Goal: Task Accomplishment & Management: Use online tool/utility

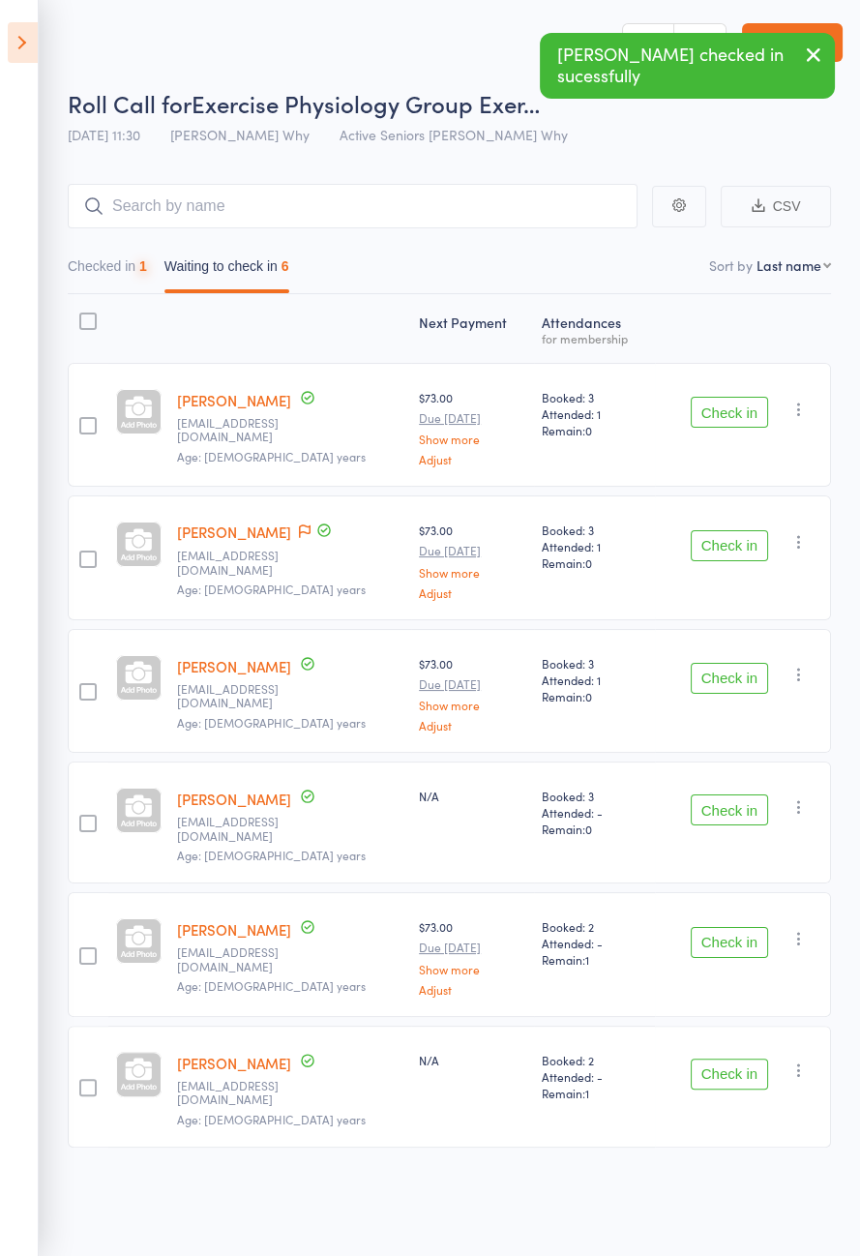
click at [723, 417] on button "Check in" at bounding box center [729, 412] width 77 height 31
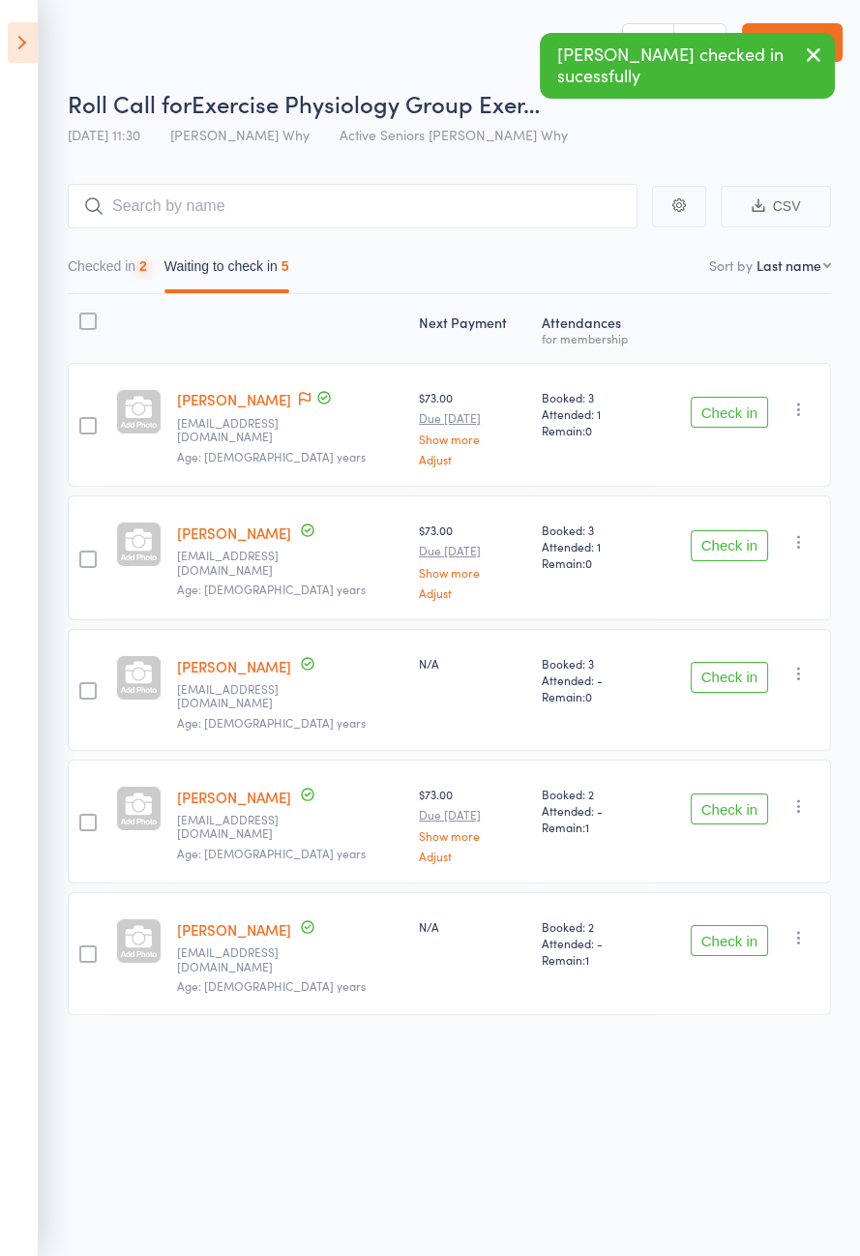
click at [305, 398] on icon at bounding box center [305, 399] width 12 height 14
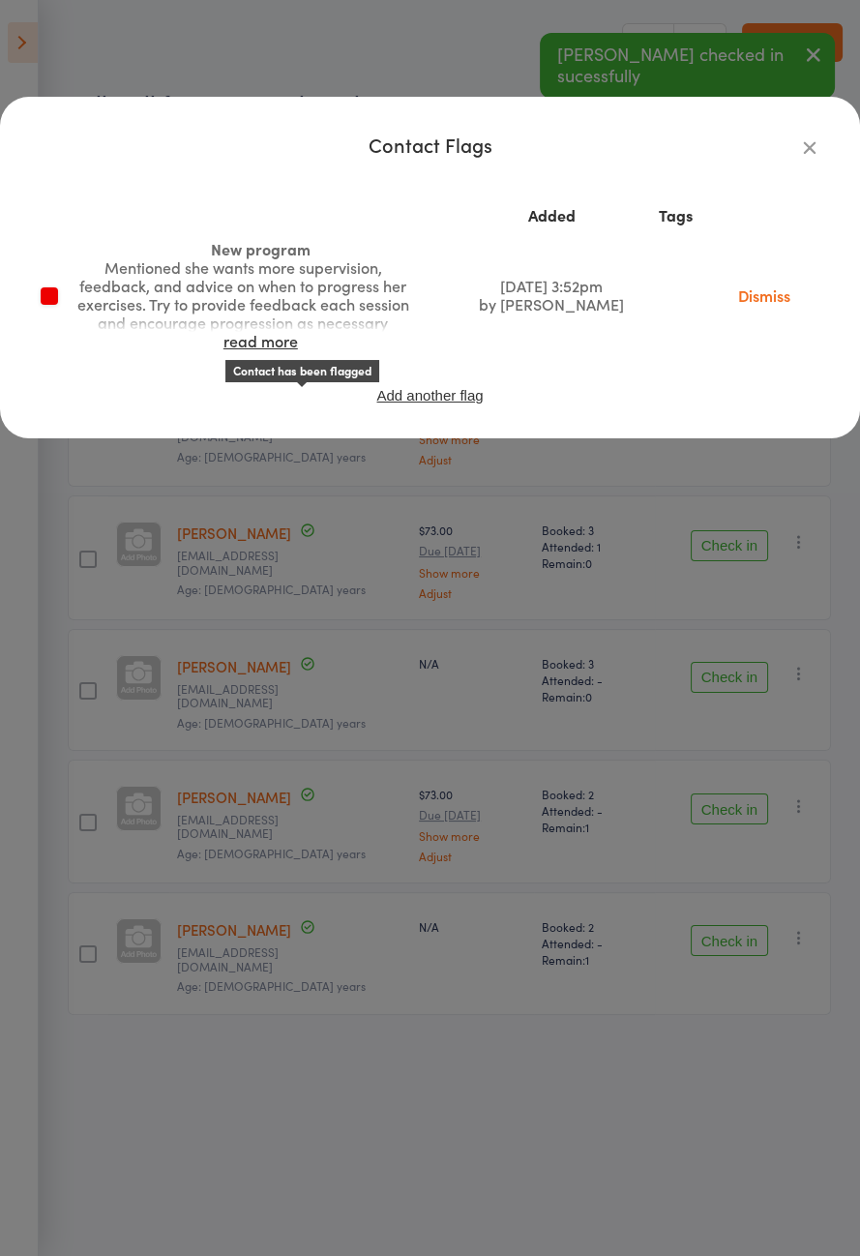
click at [685, 639] on div "Contact Flags Added Tags New program Mentioned she wants more supervision, feed…" at bounding box center [430, 628] width 860 height 1256
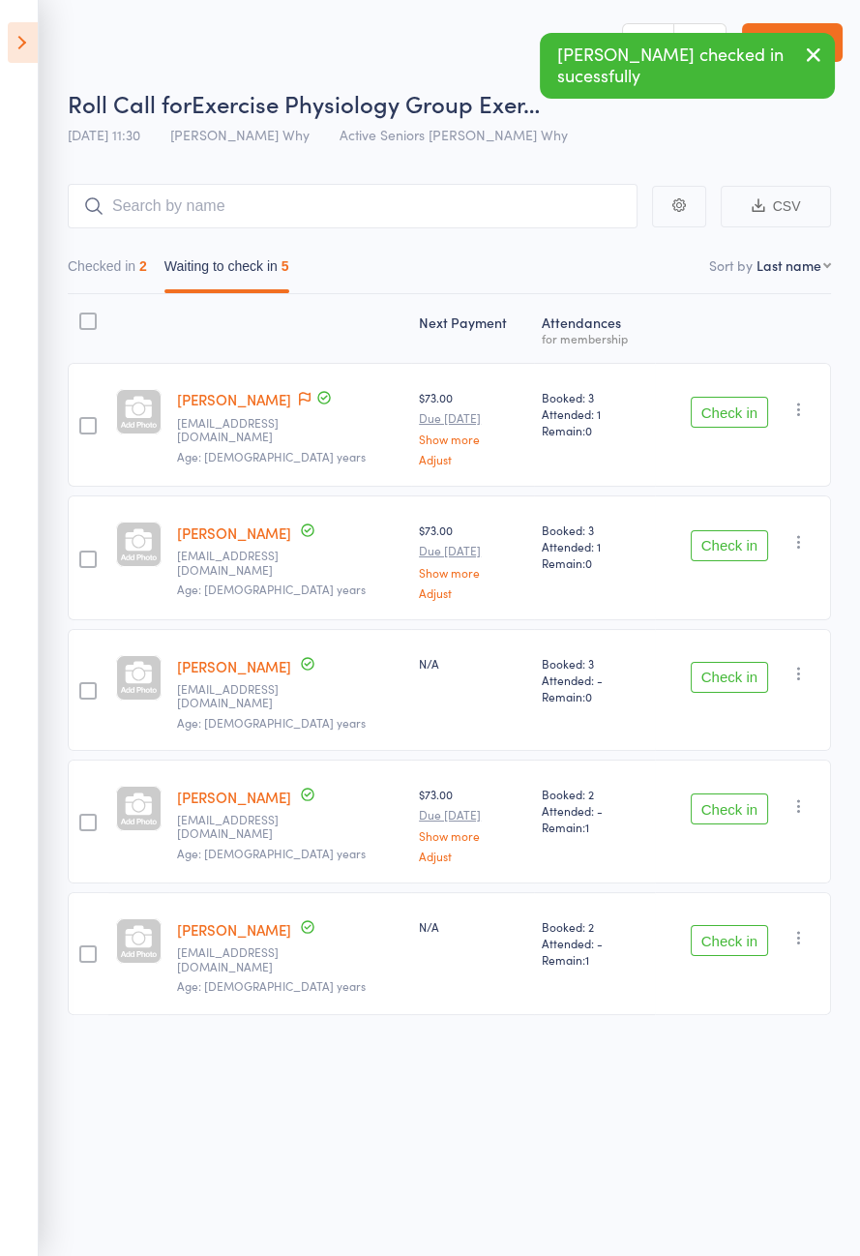
click at [301, 393] on icon at bounding box center [305, 399] width 12 height 14
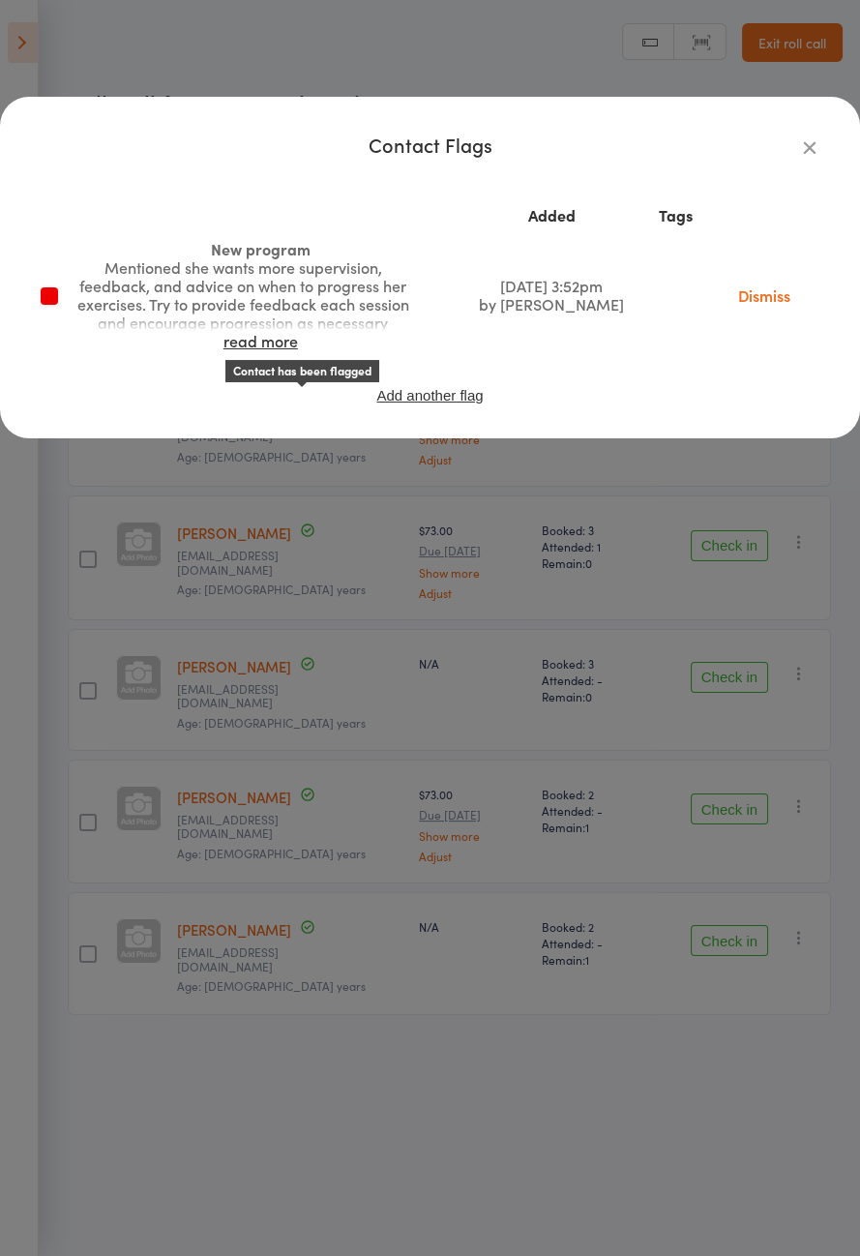
click at [223, 351] on link "read more" at bounding box center [260, 340] width 74 height 21
click at [712, 673] on div "Contact Flags Added Tags New program Mentioned she wants more supervision, feed…" at bounding box center [430, 628] width 860 height 1256
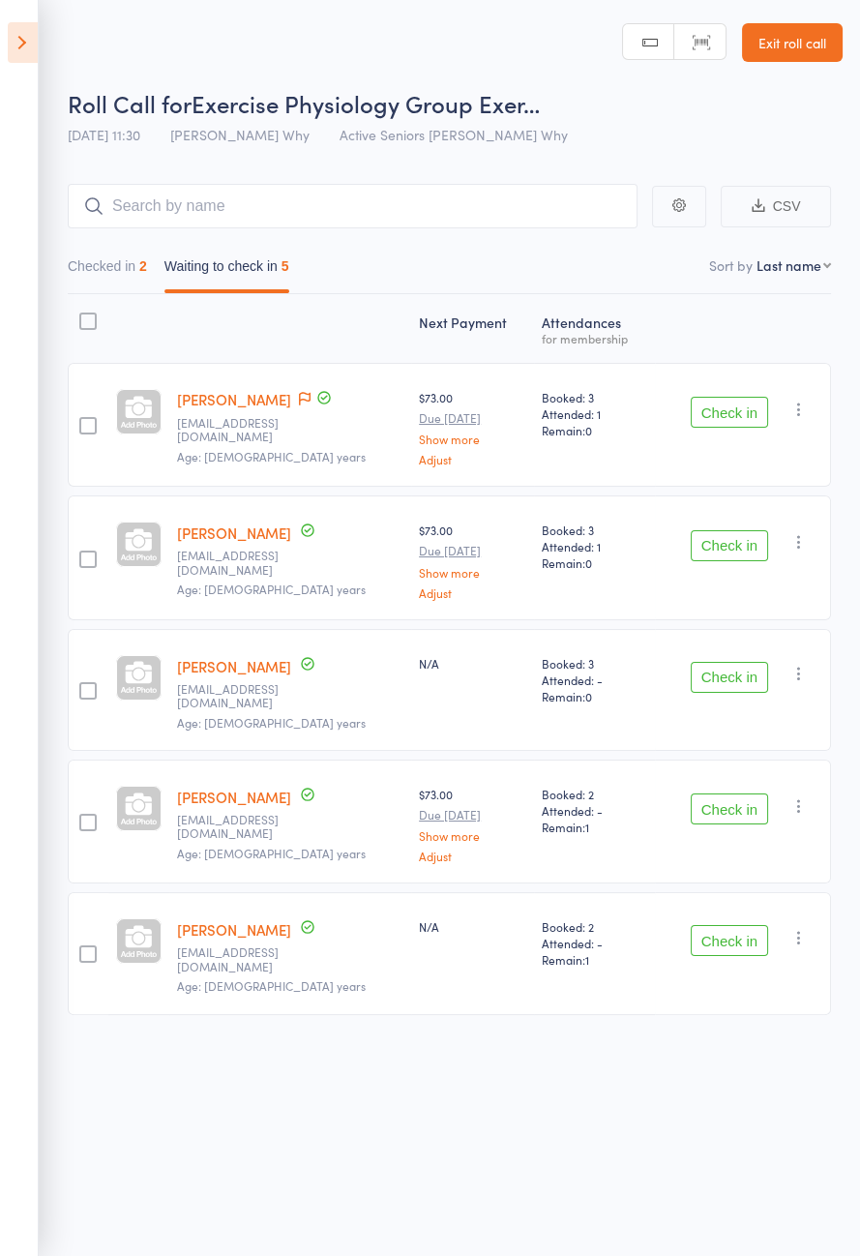
click at [728, 406] on button "Check in" at bounding box center [729, 412] width 77 height 31
click at [732, 404] on button "Check in" at bounding box center [729, 412] width 77 height 31
click at [730, 408] on button "Check in" at bounding box center [729, 412] width 77 height 31
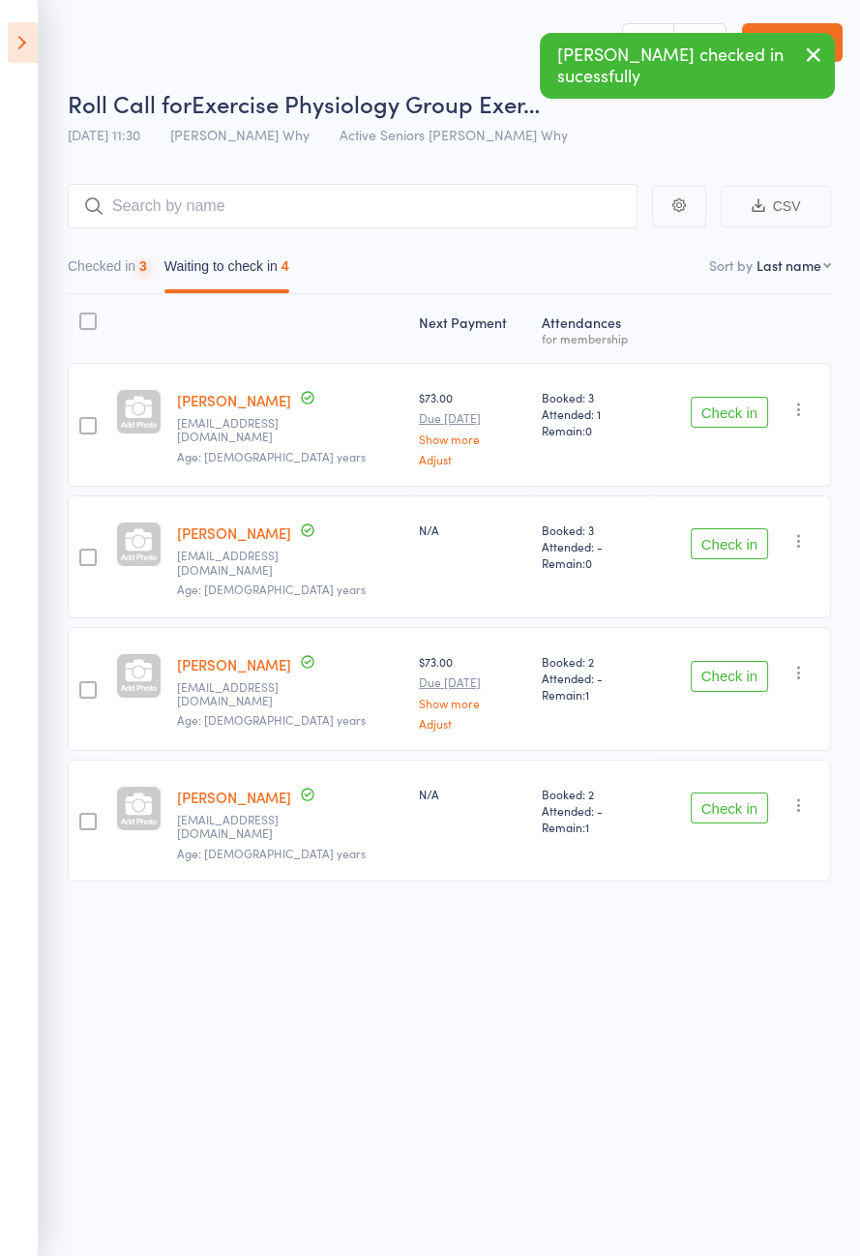
click at [732, 412] on button "Check in" at bounding box center [729, 412] width 77 height 31
click at [732, 418] on button "Check in" at bounding box center [729, 412] width 77 height 31
click at [727, 415] on button "Check in" at bounding box center [729, 412] width 77 height 31
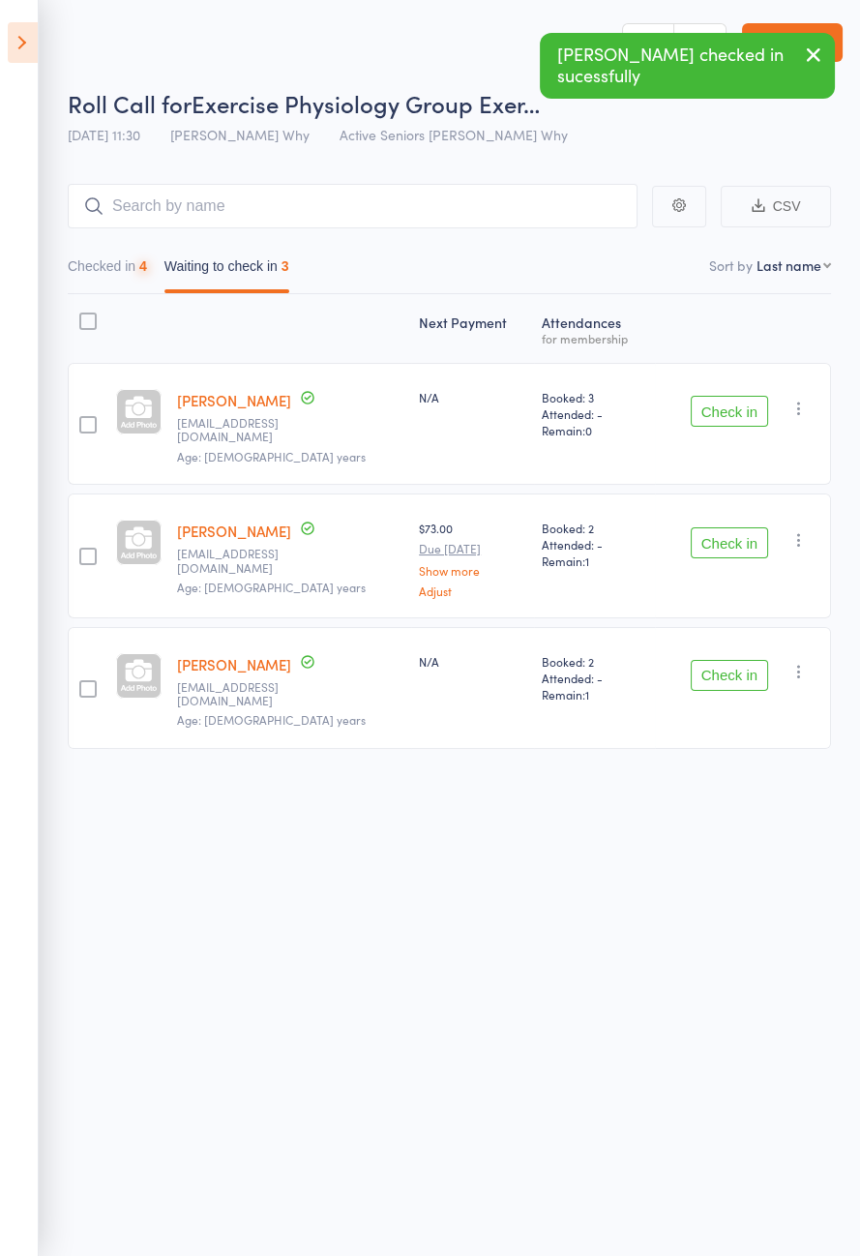
click at [732, 417] on button "Check in" at bounding box center [729, 411] width 77 height 31
click at [723, 430] on div "Check in Check in Send message Add Note Add Task Add Flag Remove [PERSON_NAME] …" at bounding box center [743, 424] width 176 height 122
click at [727, 527] on button "Check in" at bounding box center [729, 542] width 77 height 31
click at [729, 527] on button "Check in" at bounding box center [729, 542] width 77 height 31
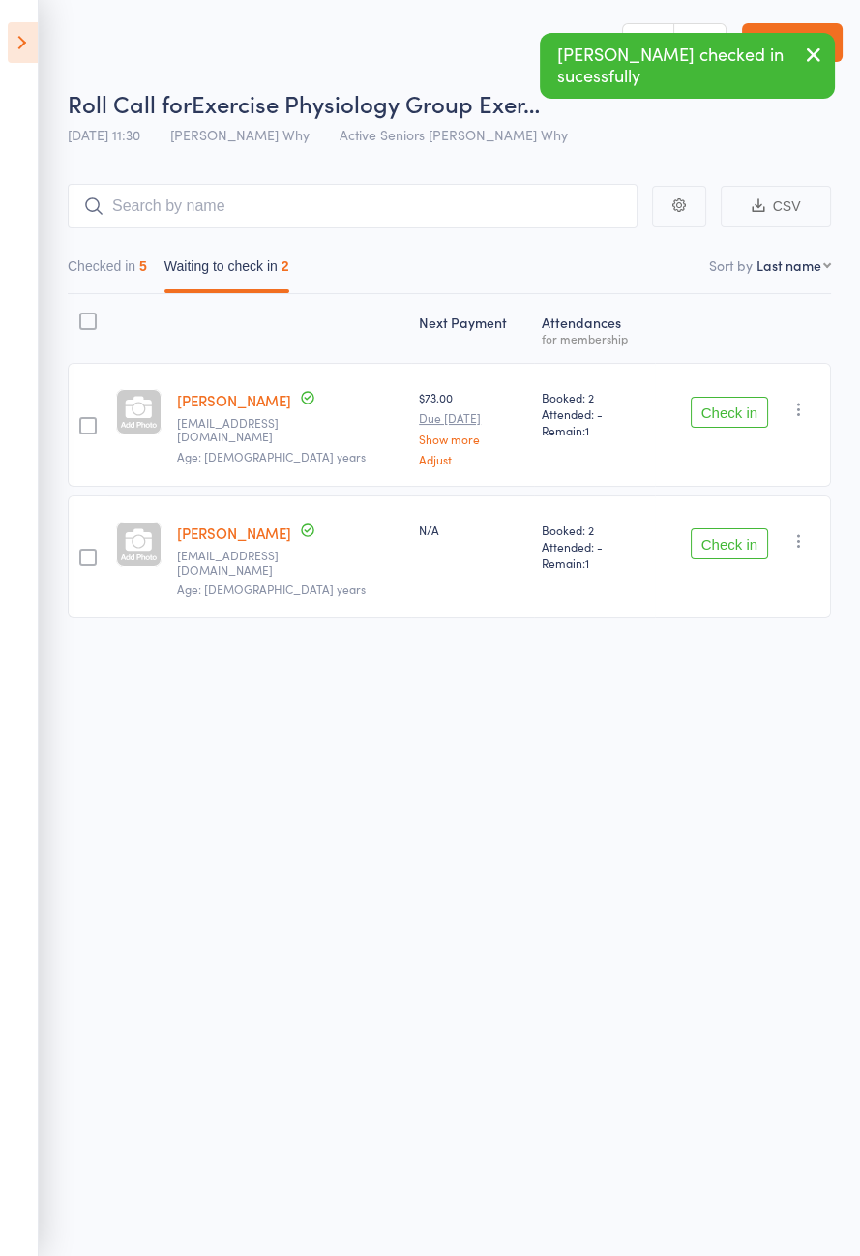
click at [726, 405] on button "Check in" at bounding box center [729, 412] width 77 height 31
click at [730, 402] on button "Check in" at bounding box center [729, 412] width 77 height 31
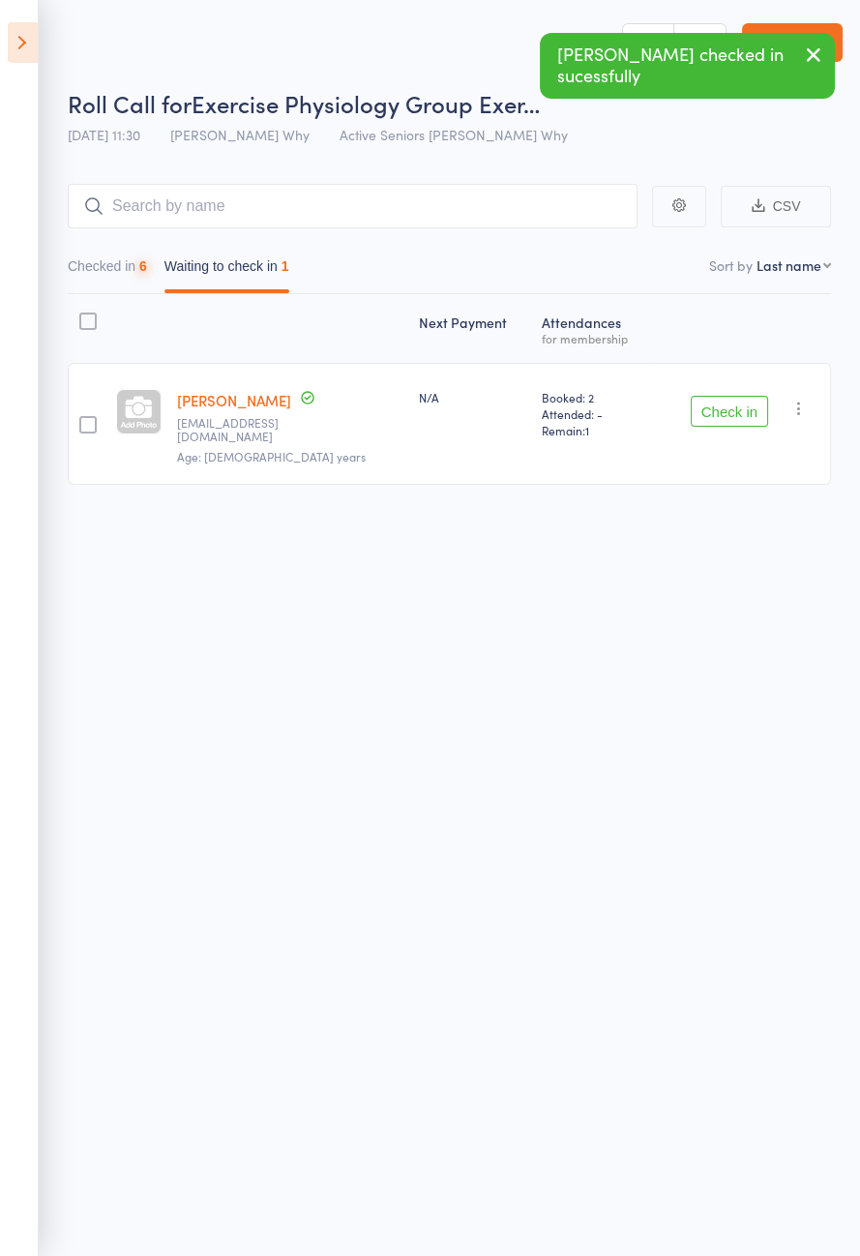
click at [735, 401] on button "Check in" at bounding box center [729, 411] width 77 height 31
click at [737, 400] on button "Check in" at bounding box center [729, 411] width 77 height 31
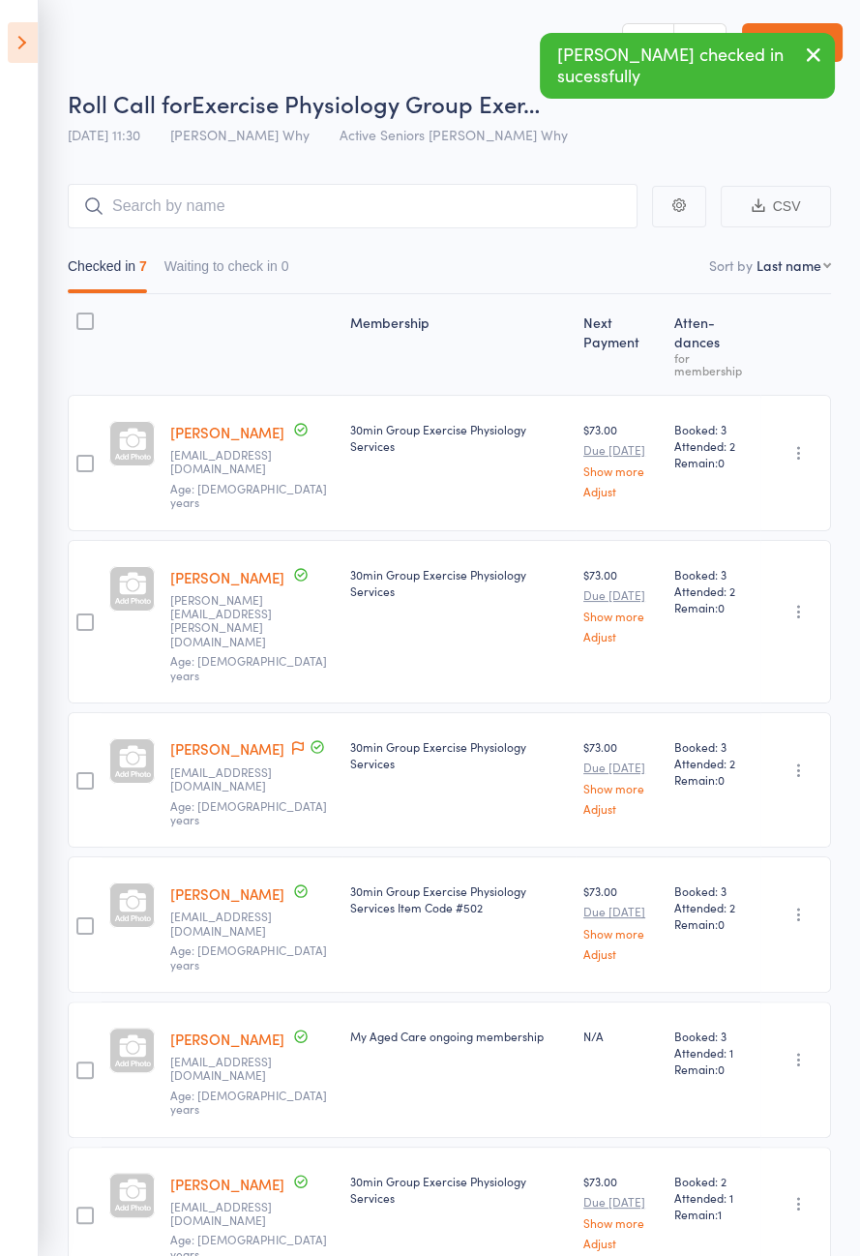
click at [9, 44] on icon at bounding box center [23, 42] width 30 height 41
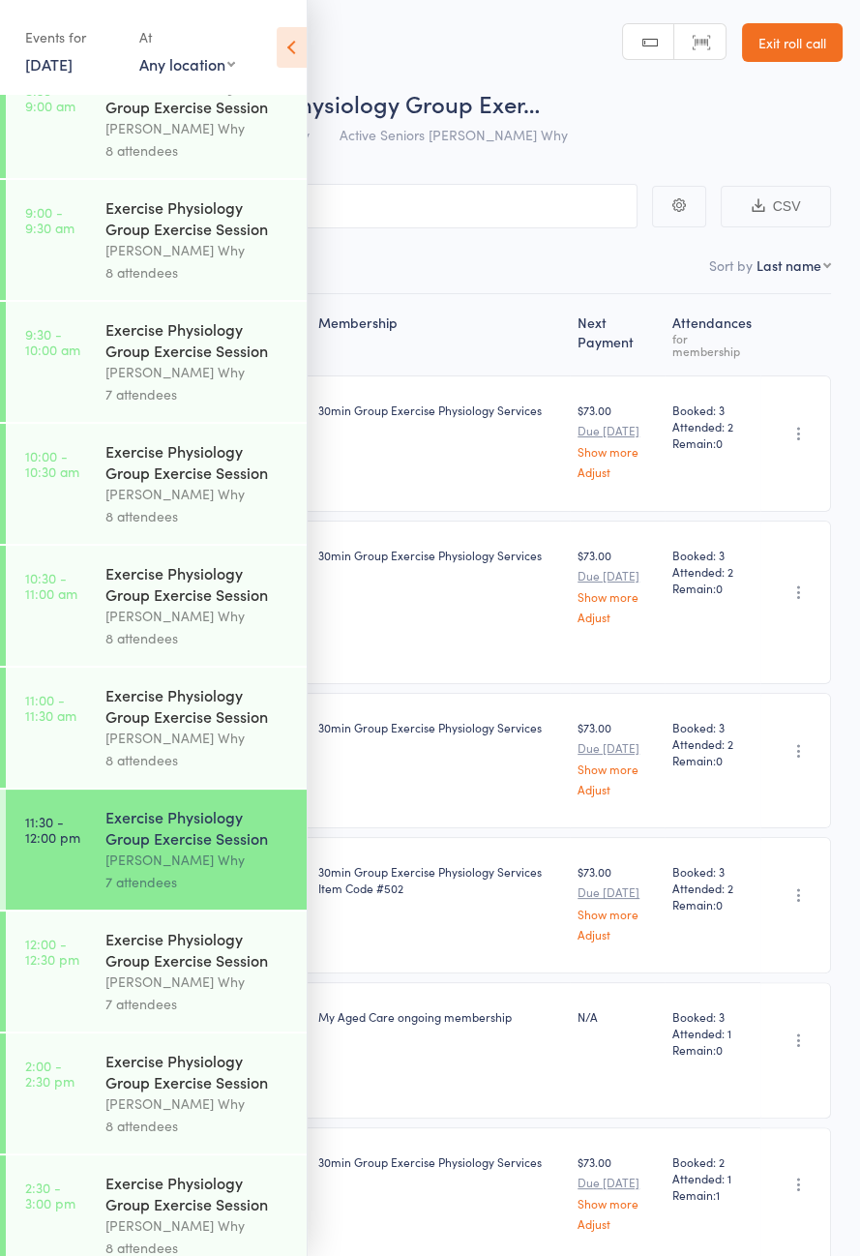
scroll to position [985, 0]
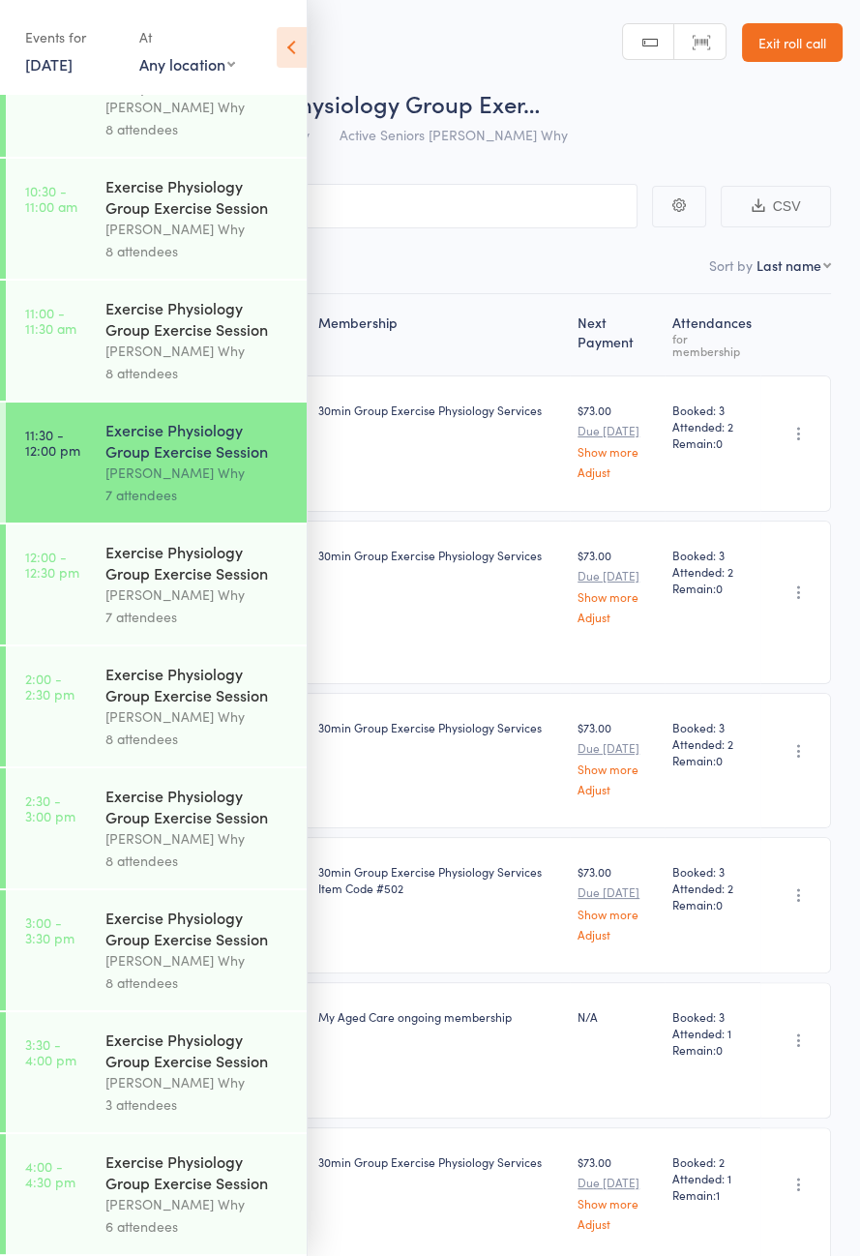
click at [140, 549] on div "Exercise Physiology Group Exercise Session" at bounding box center [197, 562] width 185 height 43
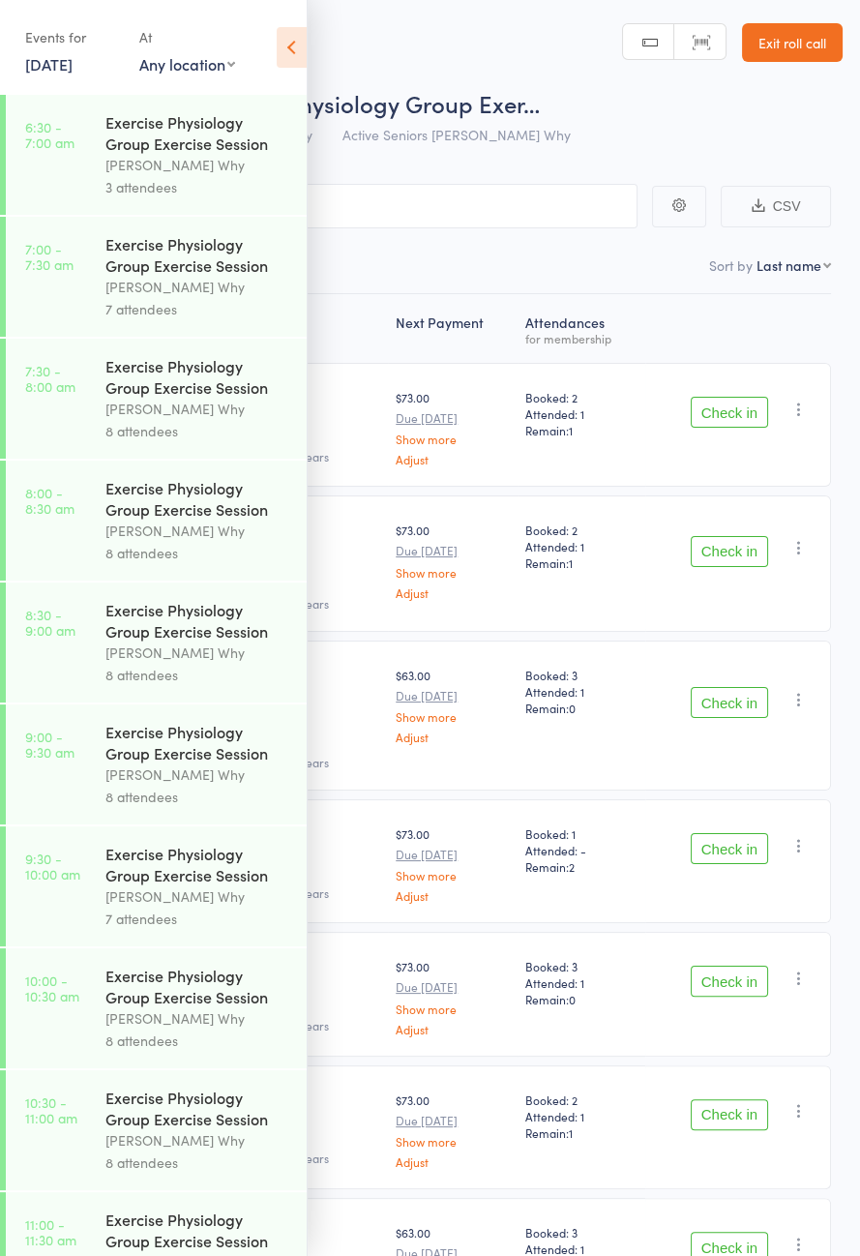
click at [300, 56] on icon at bounding box center [292, 47] width 30 height 41
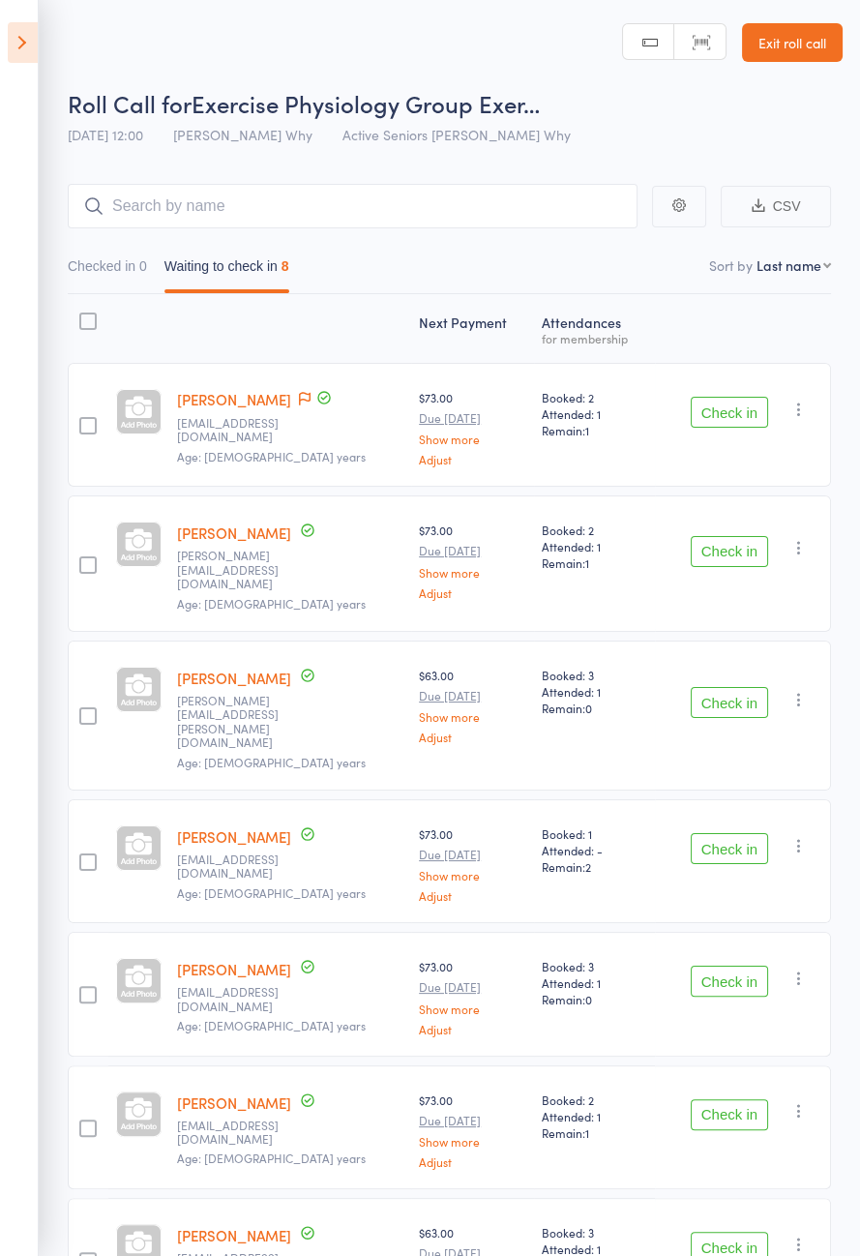
click at [287, 392] on link "[PERSON_NAME]" at bounding box center [234, 399] width 114 height 20
click at [720, 419] on button "Check in" at bounding box center [729, 412] width 77 height 31
click at [735, 406] on button "Check in" at bounding box center [729, 412] width 77 height 31
click at [739, 415] on button "Check in" at bounding box center [729, 412] width 77 height 31
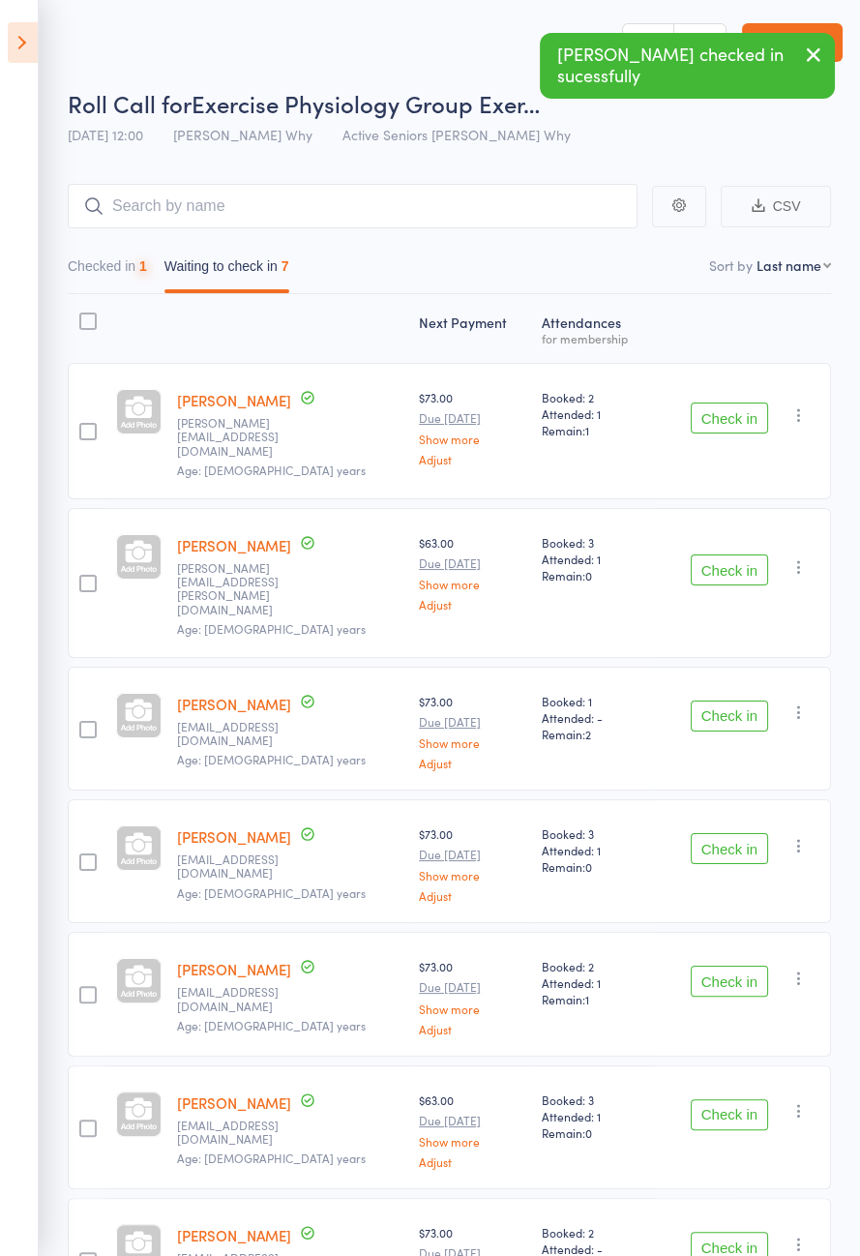
click at [743, 414] on button "Check in" at bounding box center [729, 417] width 77 height 31
click at [740, 554] on button "Check in" at bounding box center [729, 569] width 77 height 31
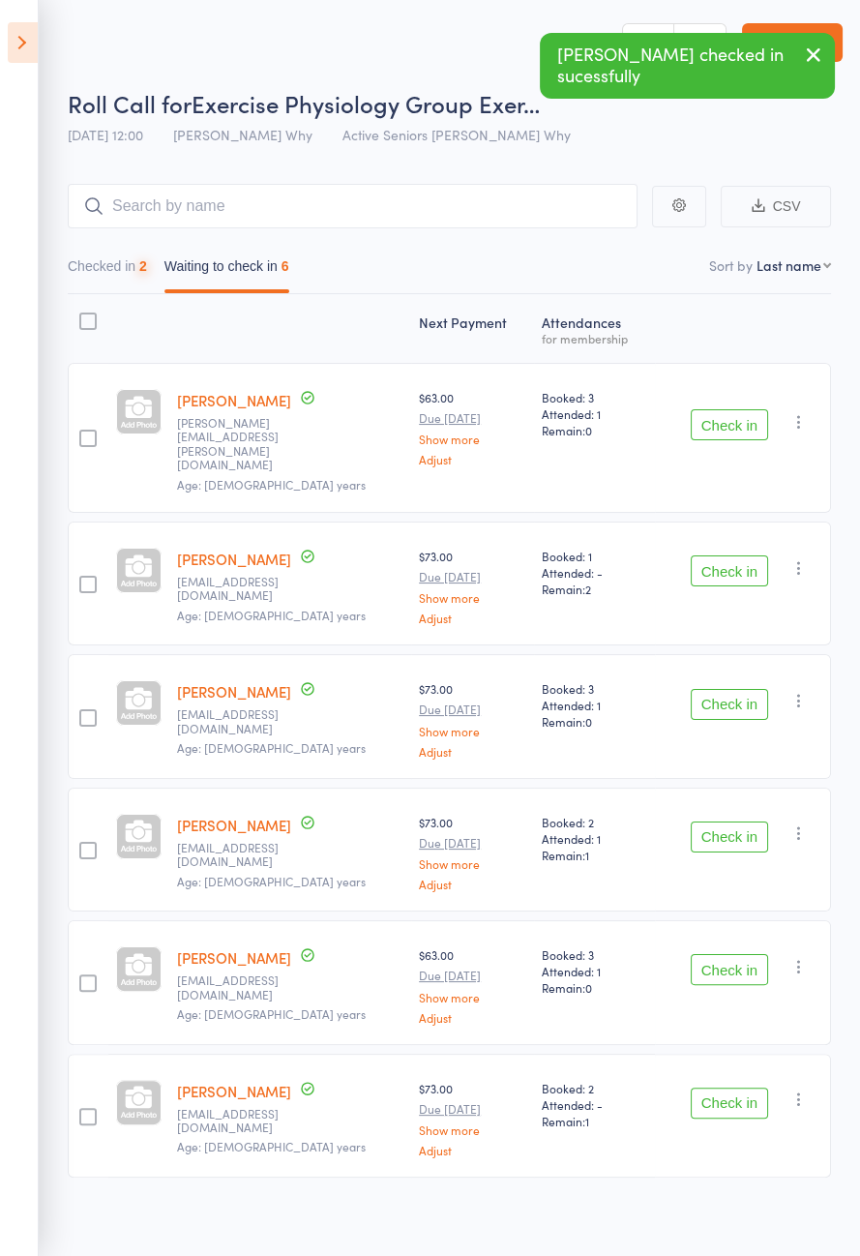
click at [737, 414] on button "Check in" at bounding box center [729, 424] width 77 height 31
click at [730, 555] on button "Check in" at bounding box center [729, 570] width 77 height 31
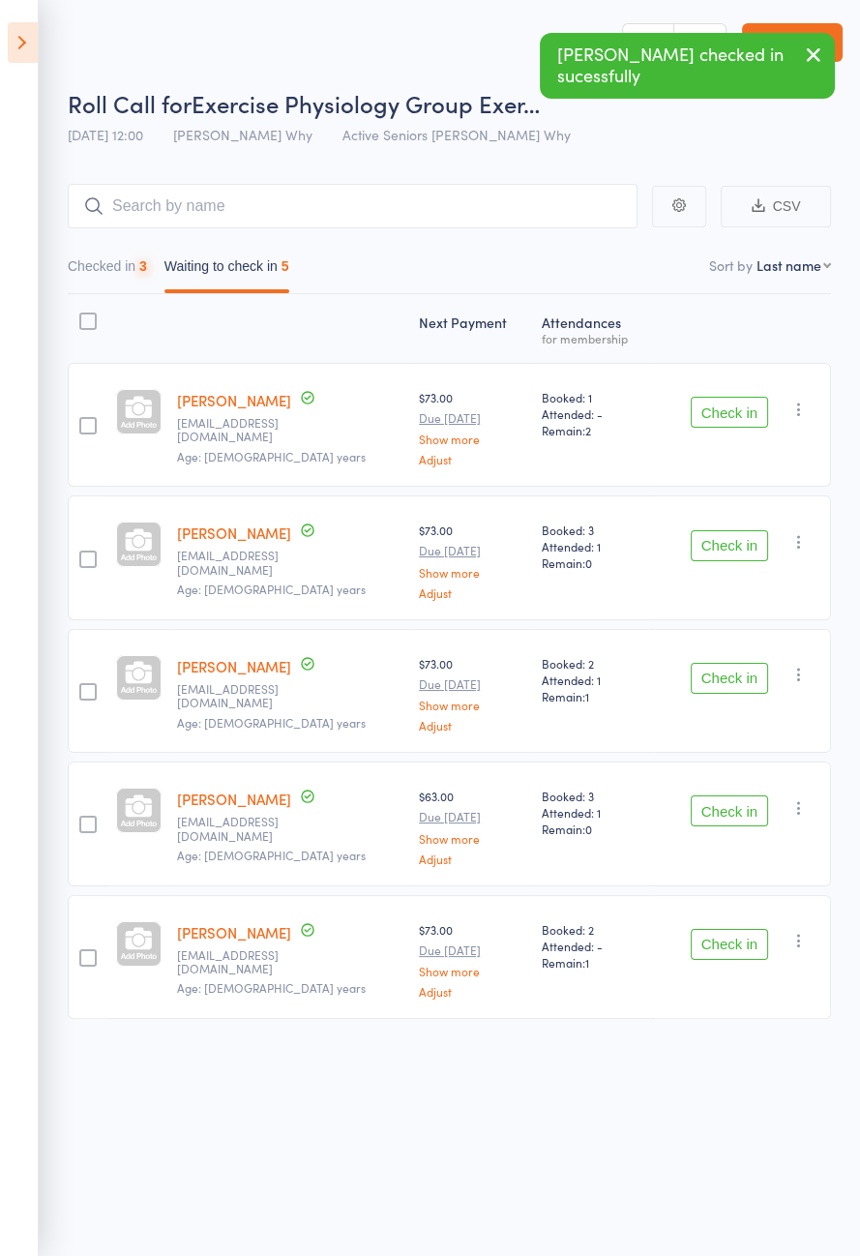
click at [733, 415] on button "Check in" at bounding box center [729, 412] width 77 height 31
click at [727, 417] on button "Check in" at bounding box center [729, 412] width 77 height 31
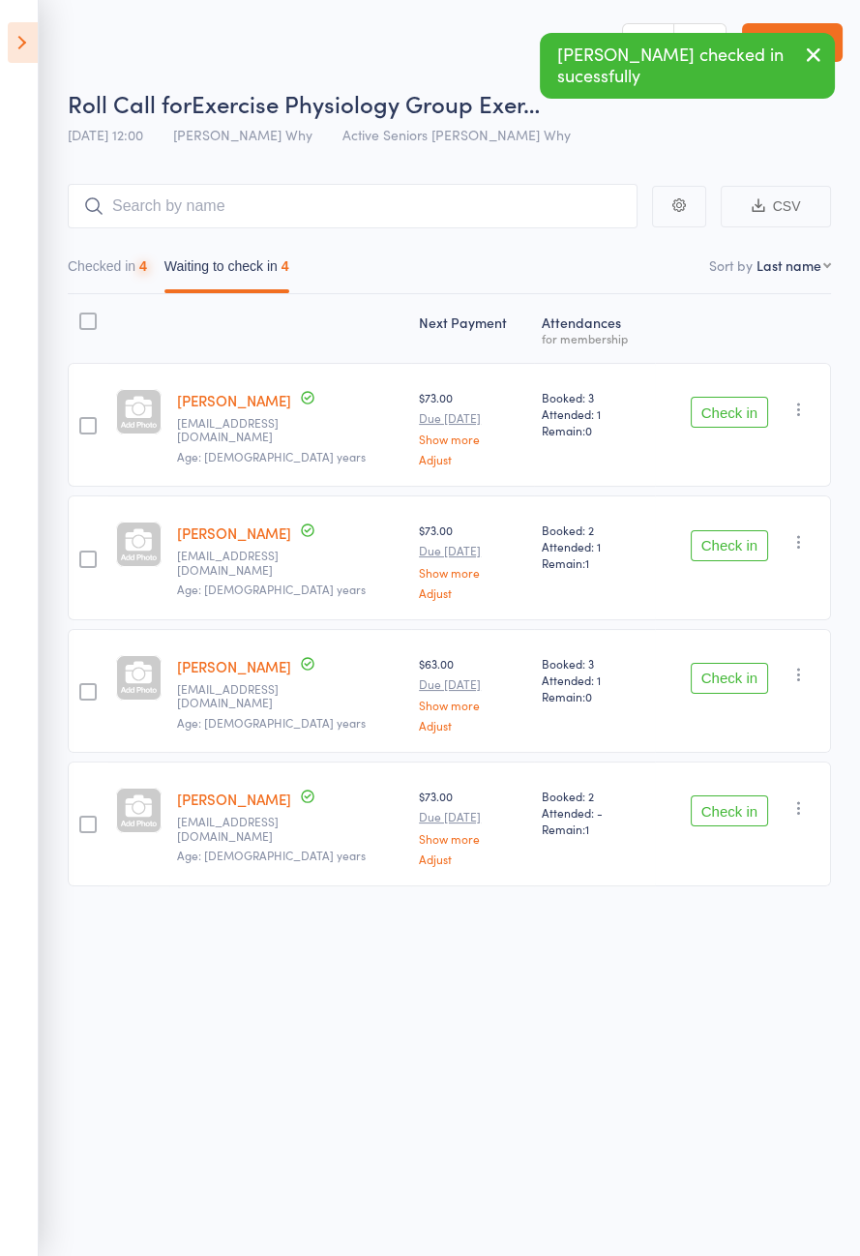
click at [727, 411] on button "Check in" at bounding box center [729, 412] width 77 height 31
click at [721, 419] on button "Check in" at bounding box center [729, 412] width 77 height 31
click at [714, 417] on button "Check in" at bounding box center [729, 412] width 77 height 31
click at [710, 530] on button "Check in" at bounding box center [729, 545] width 77 height 31
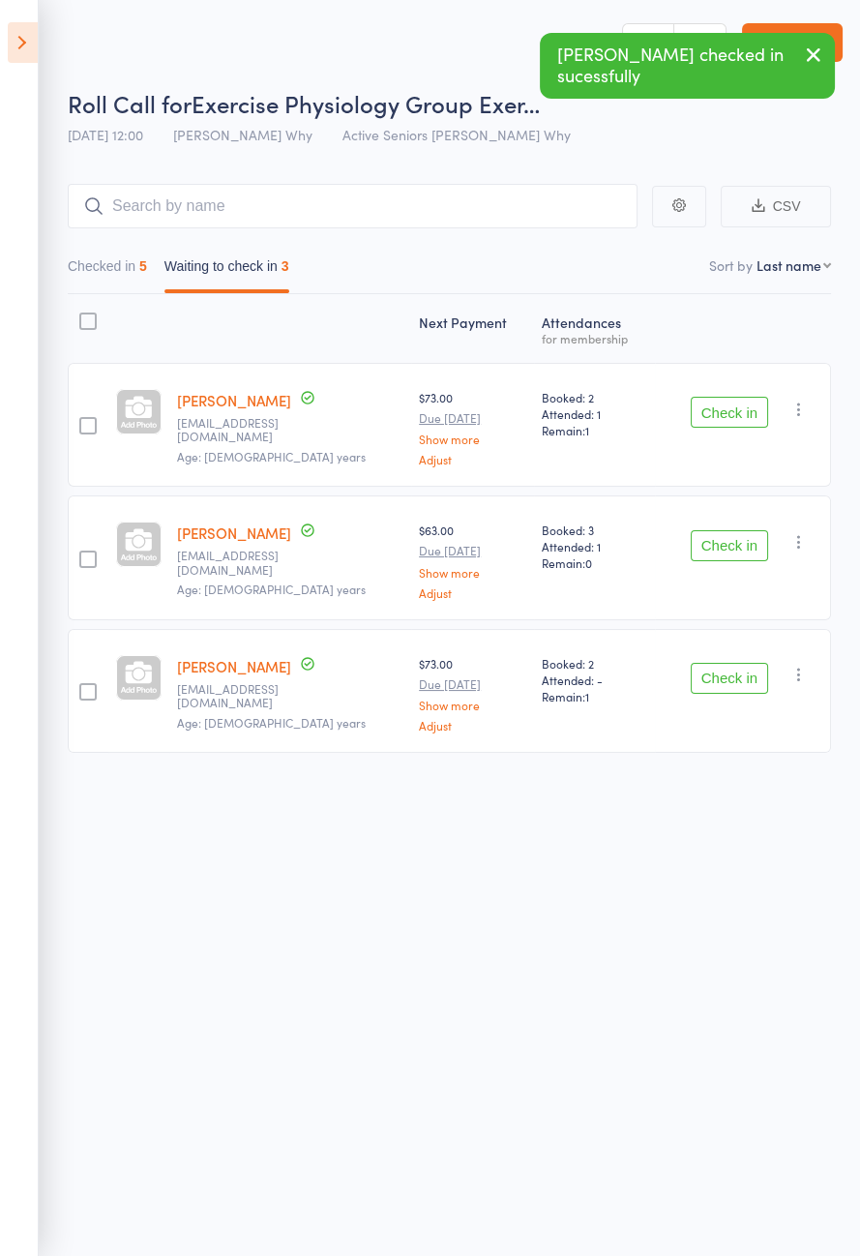
click at [720, 411] on button "Check in" at bounding box center [729, 412] width 77 height 31
click at [715, 406] on button "Check in" at bounding box center [729, 412] width 77 height 31
click at [715, 530] on button "Check in" at bounding box center [729, 545] width 77 height 31
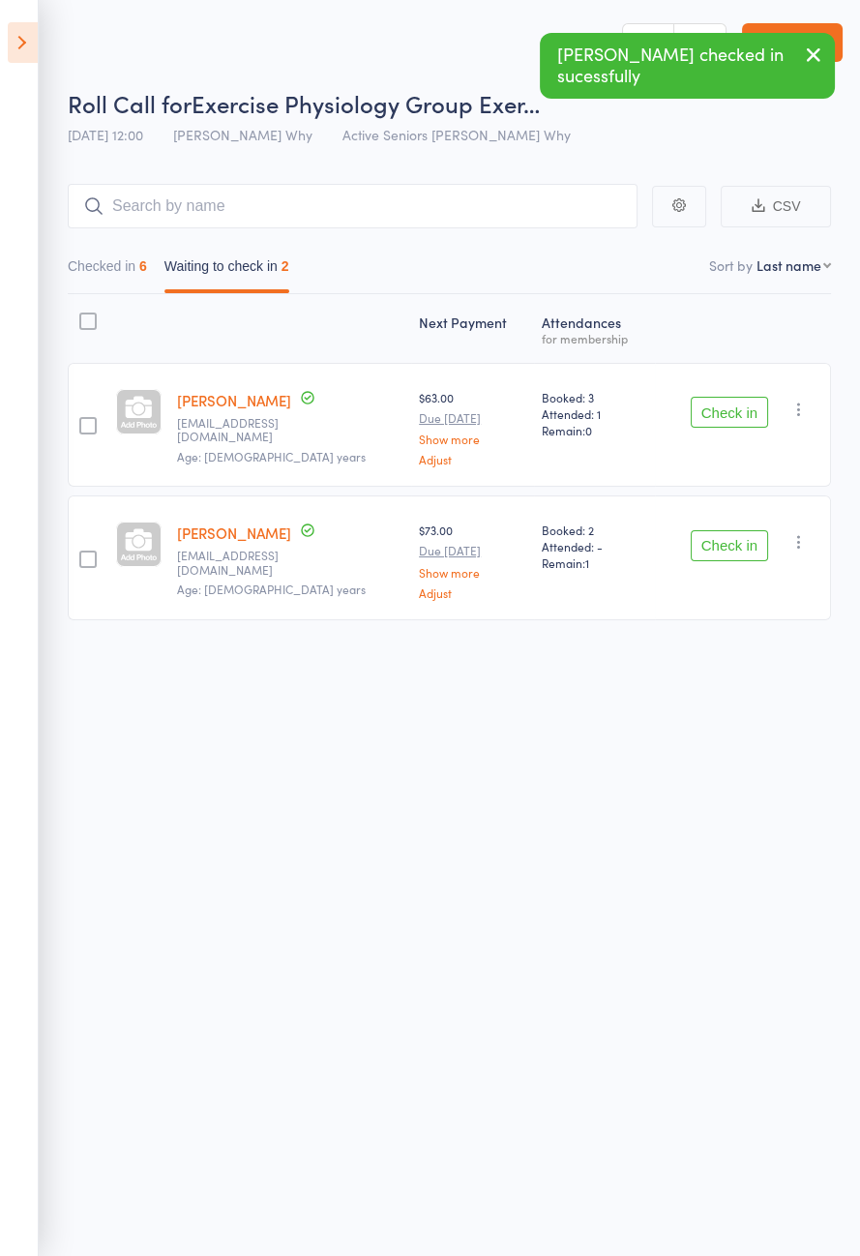
click at [718, 406] on button "Check in" at bounding box center [729, 412] width 77 height 31
click at [718, 408] on button "Check in" at bounding box center [729, 412] width 77 height 31
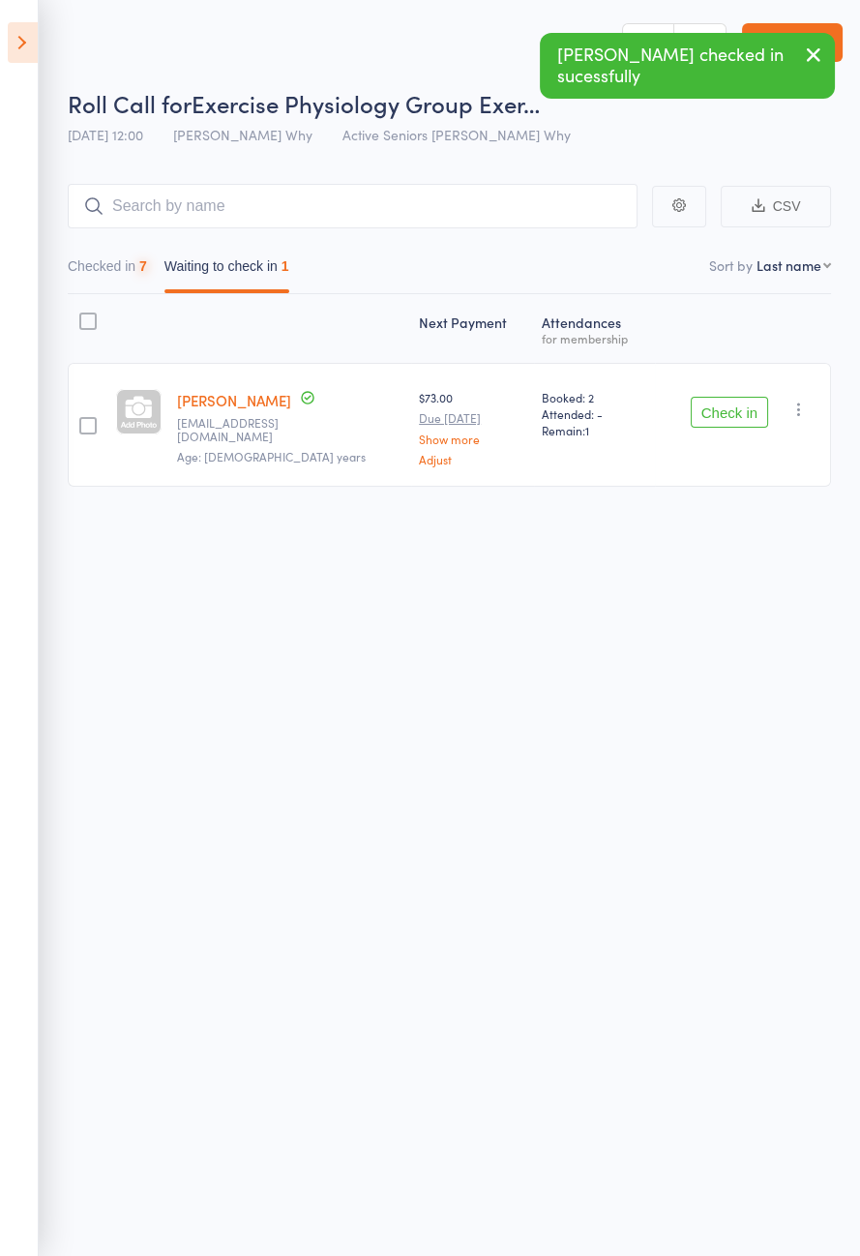
click at [722, 405] on button "Check in" at bounding box center [729, 412] width 77 height 31
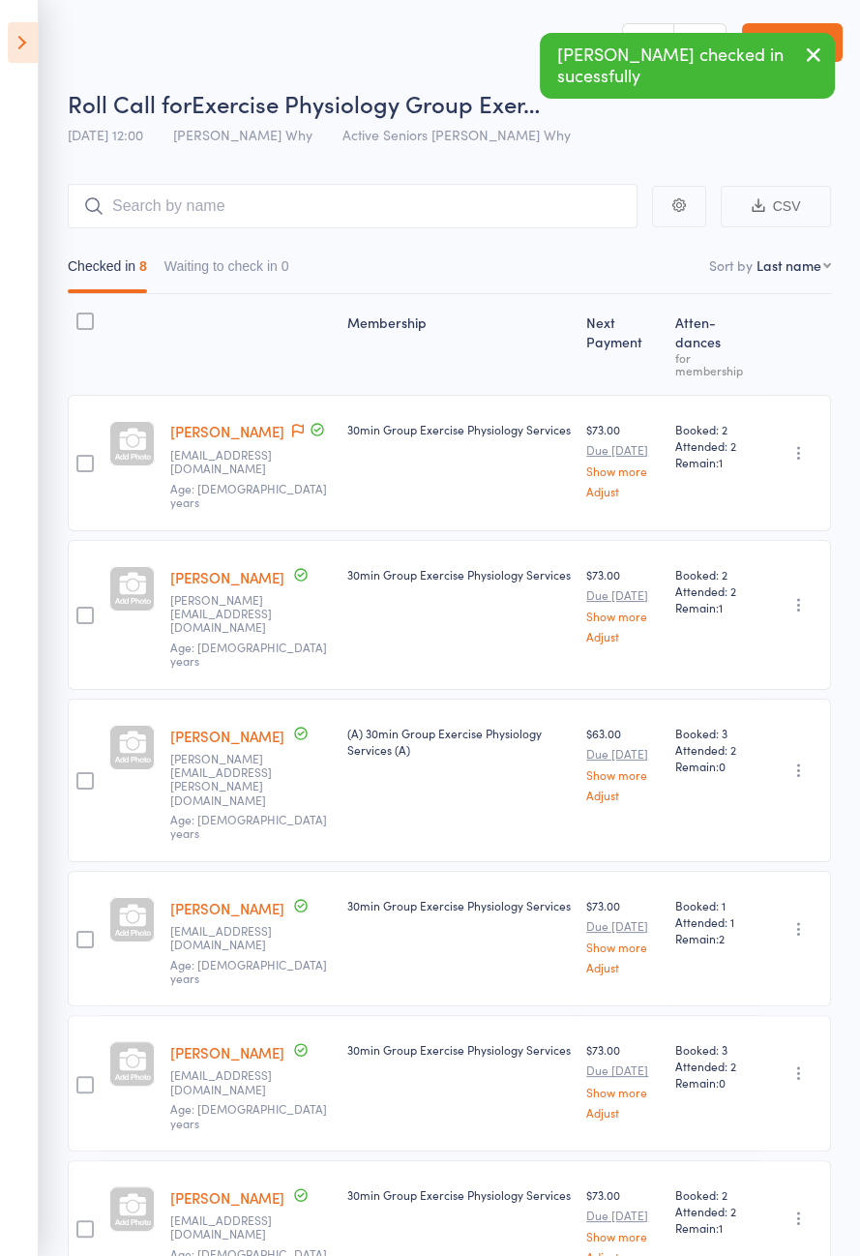
click at [30, 79] on aside "Events for [DATE] [DATE] [DATE] Sun Mon Tue Wed Thu Fri Sat 31 27 28 29 30 31 0…" at bounding box center [19, 628] width 39 height 1256
click at [15, 41] on icon at bounding box center [23, 42] width 30 height 41
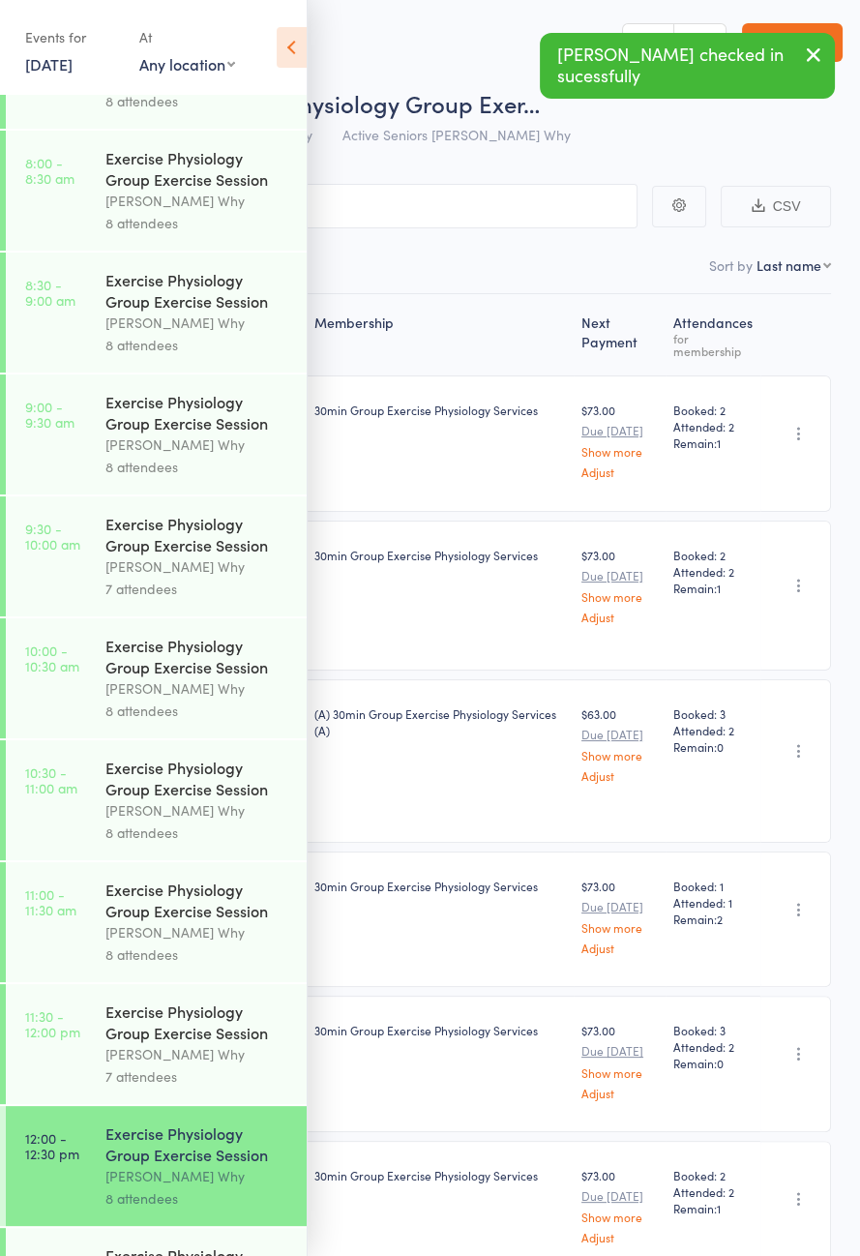
scroll to position [985, 0]
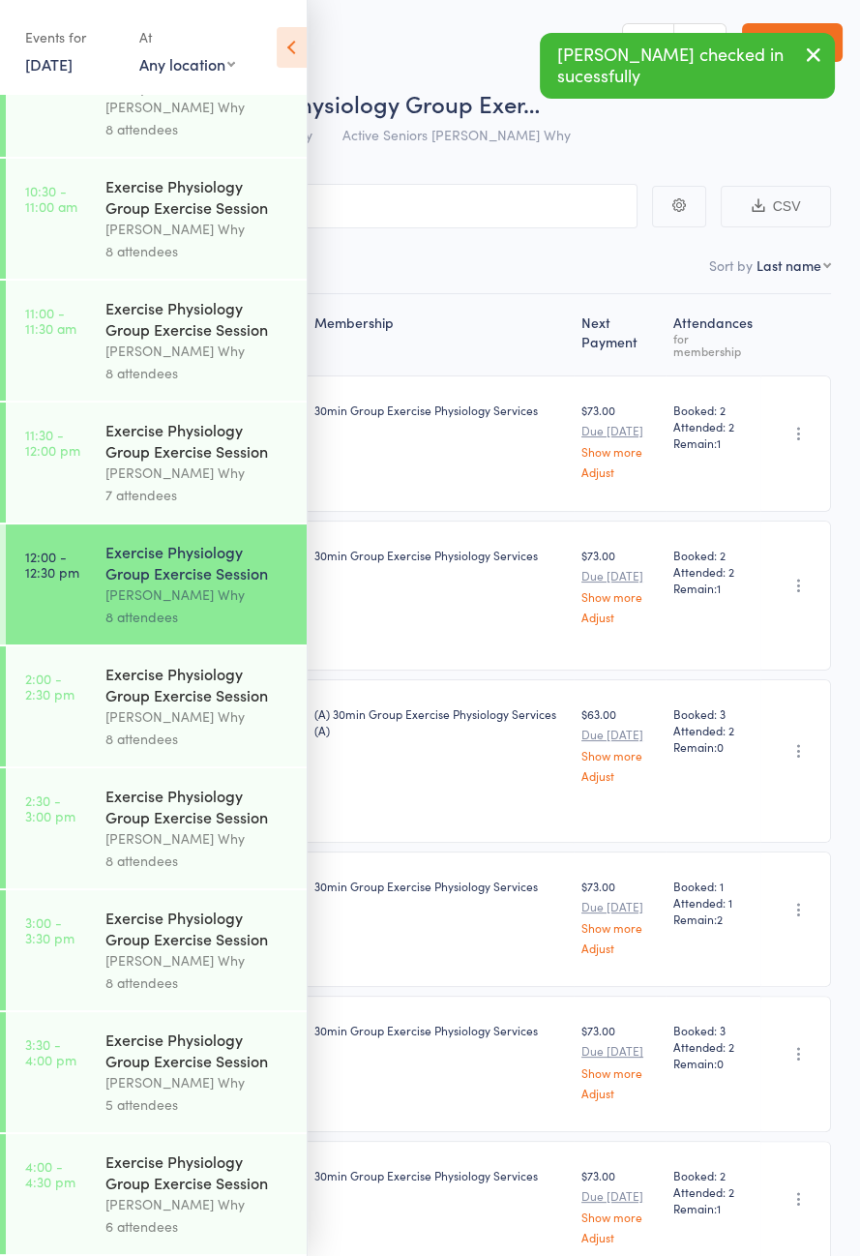
click at [135, 667] on div "Exercise Physiology Group Exercise Session" at bounding box center [197, 684] width 185 height 43
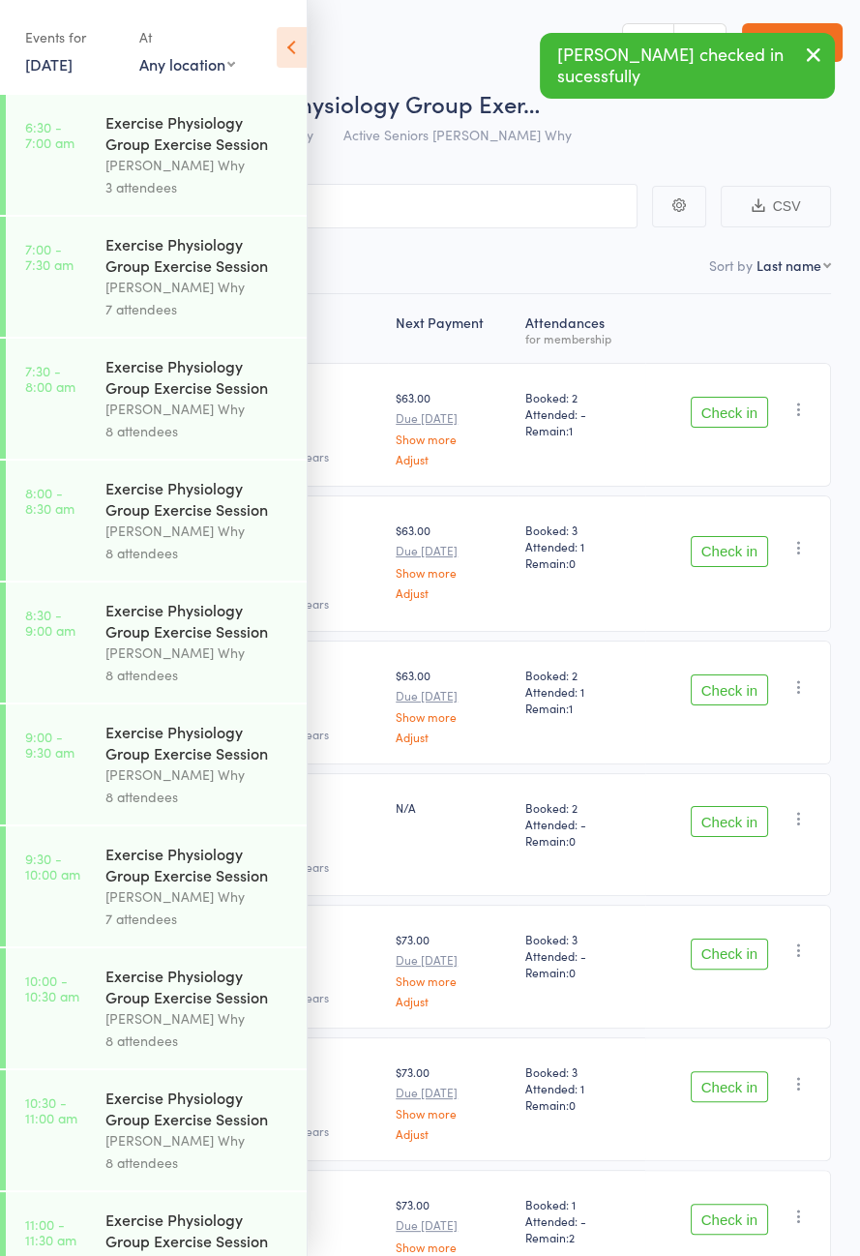
click at [296, 41] on icon at bounding box center [292, 47] width 30 height 41
